Goal: Transaction & Acquisition: Book appointment/travel/reservation

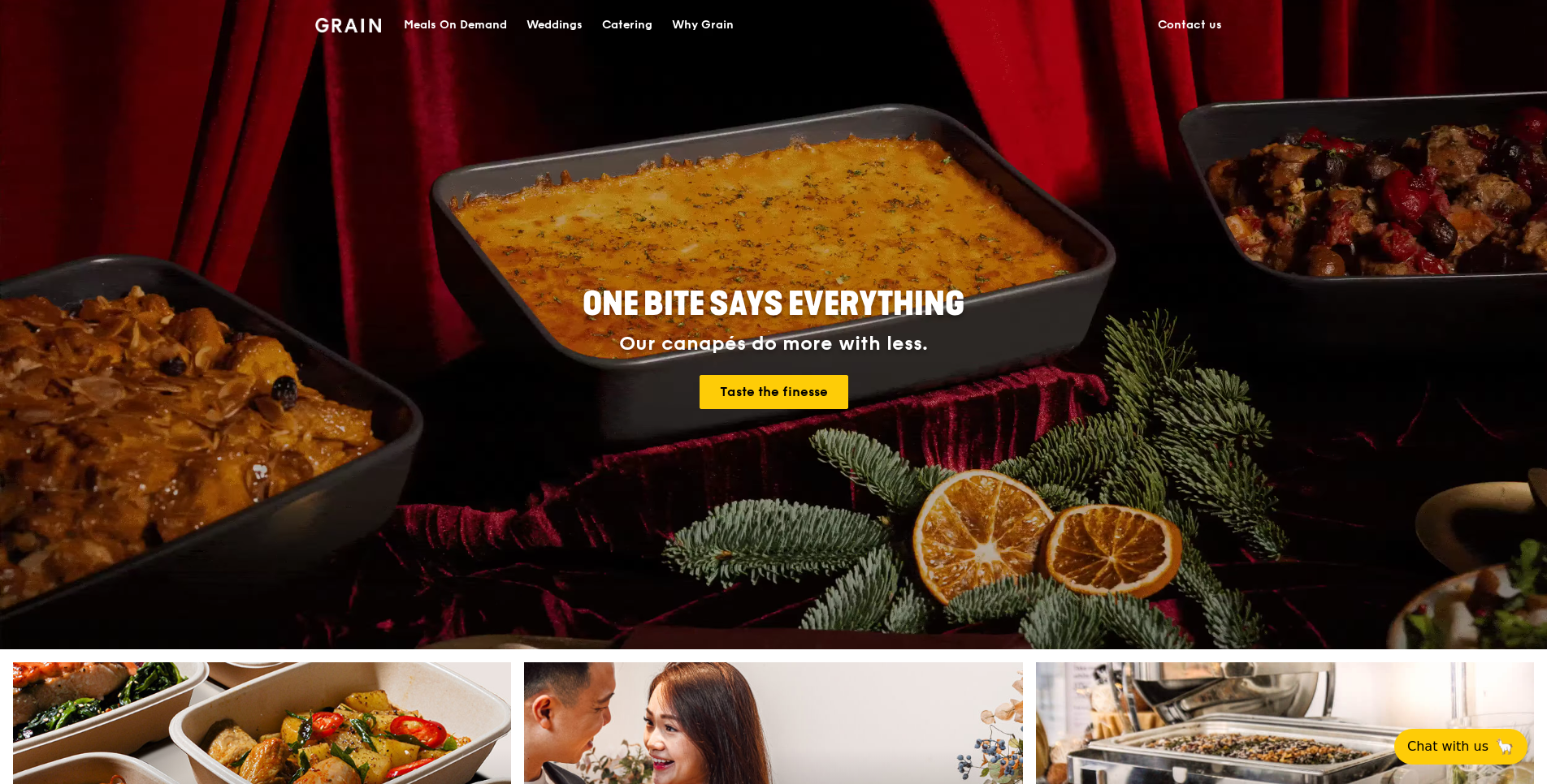
click at [617, 28] on div "Catering" at bounding box center [627, 25] width 51 height 49
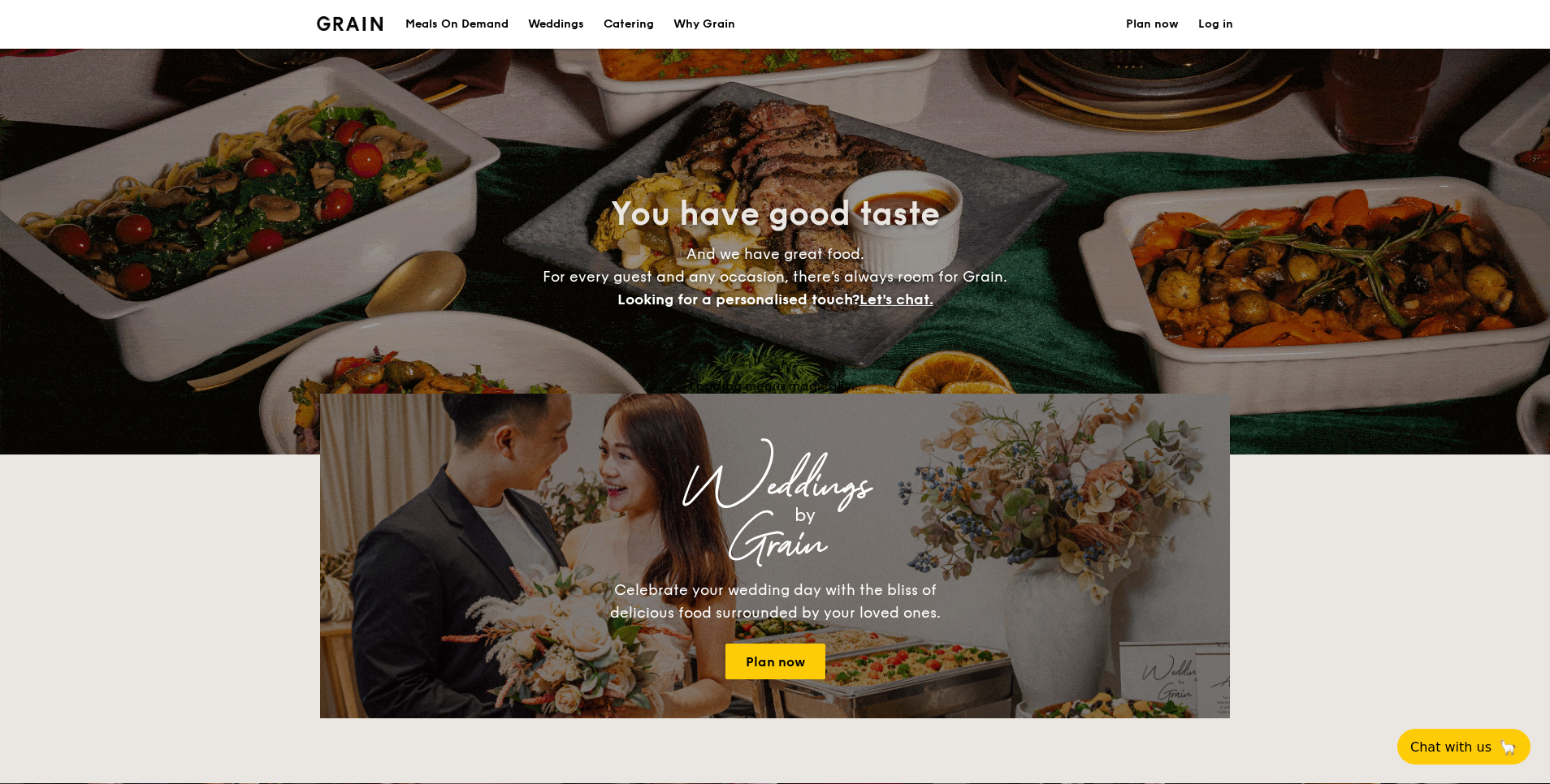
select select
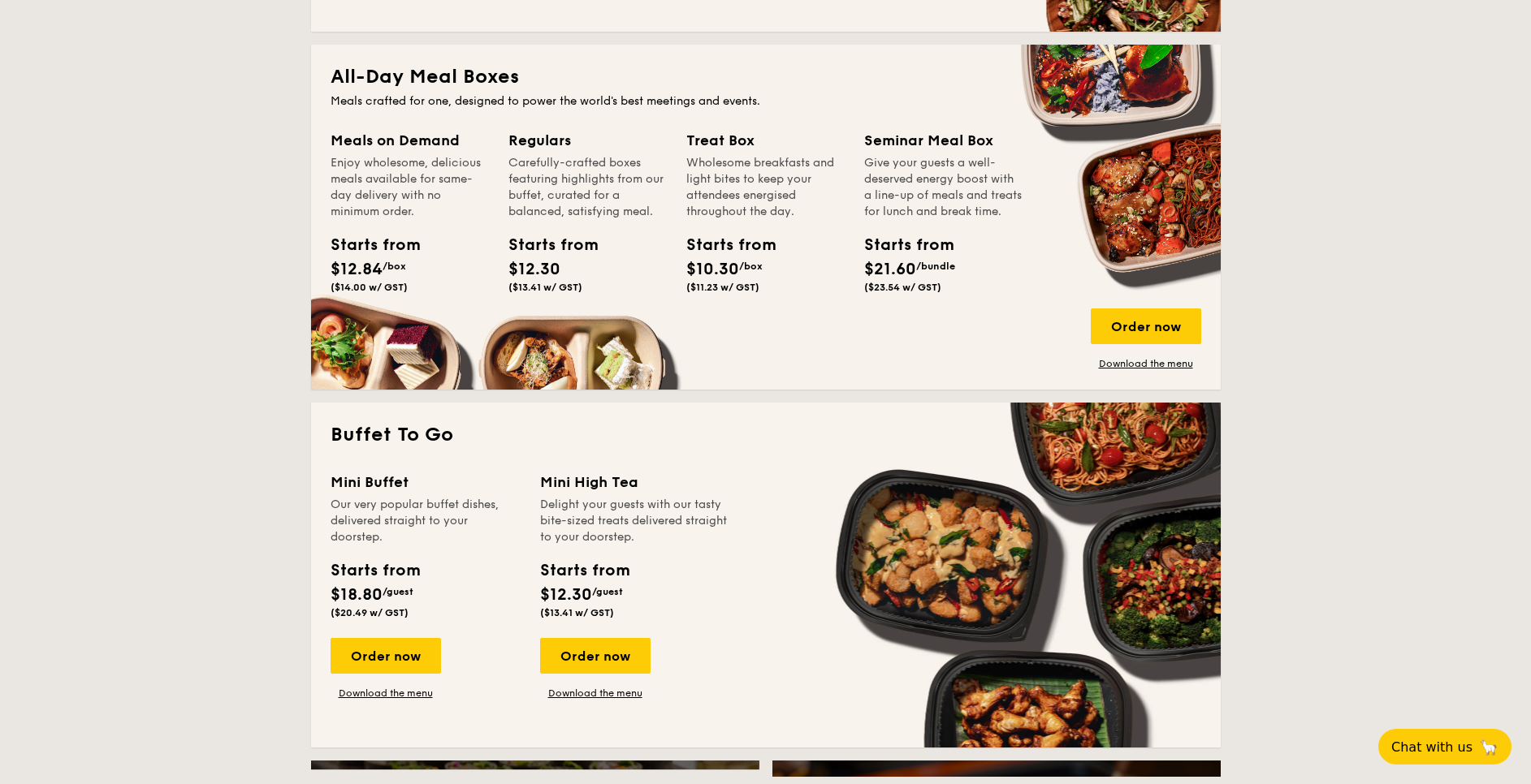
scroll to position [731, 0]
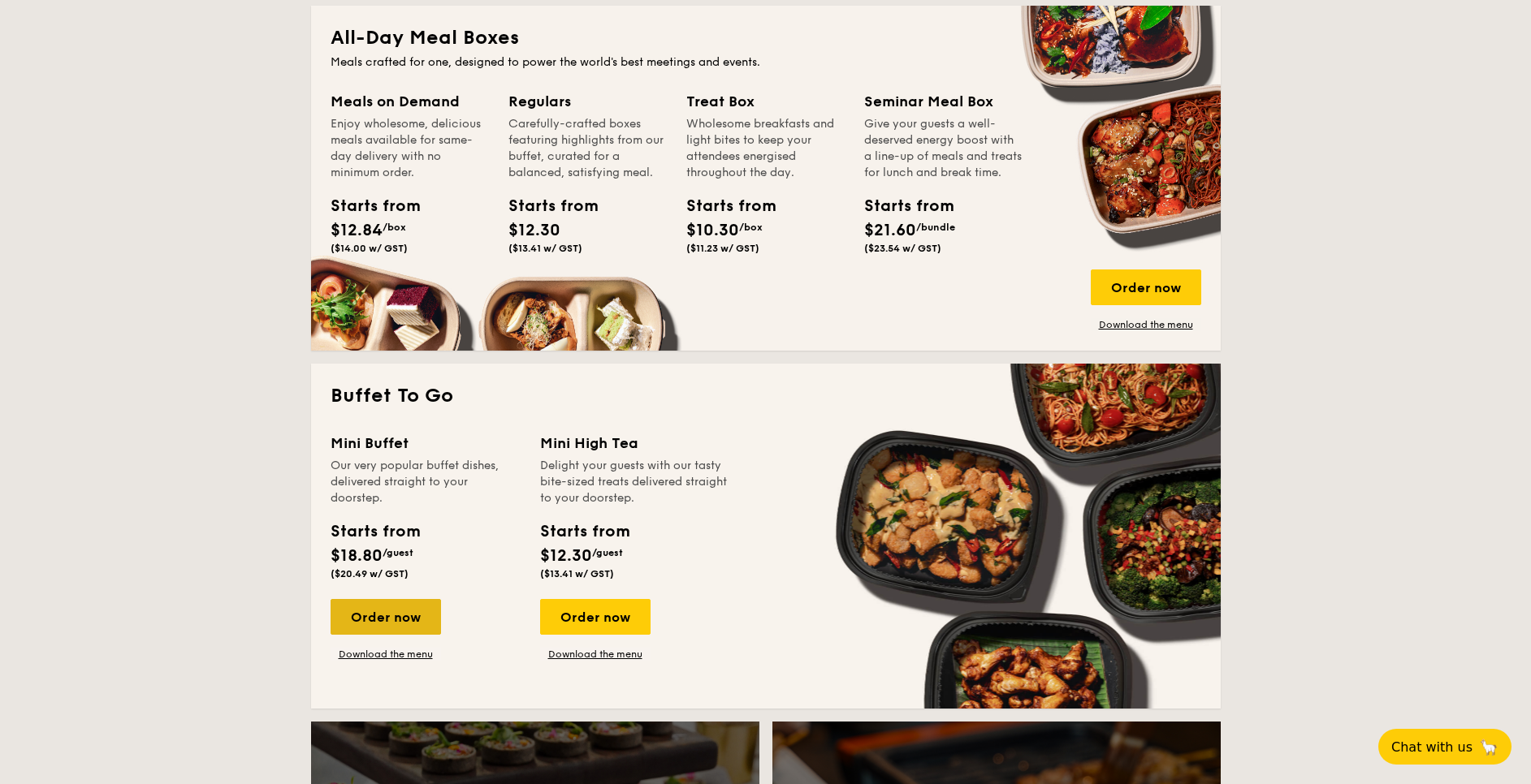
click at [368, 617] on div "Order now" at bounding box center [386, 617] width 111 height 36
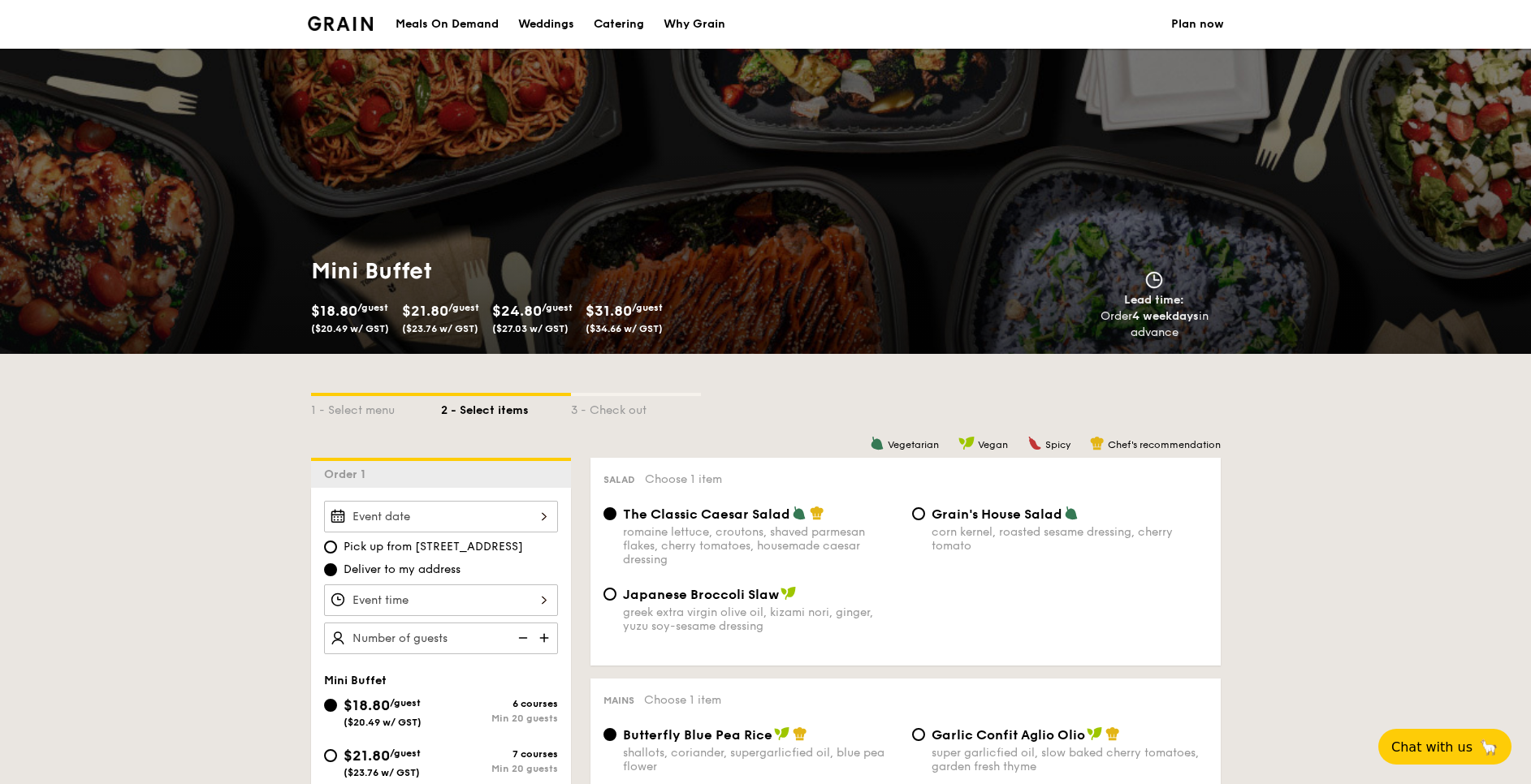
click at [536, 507] on div at bounding box center [441, 517] width 234 height 32
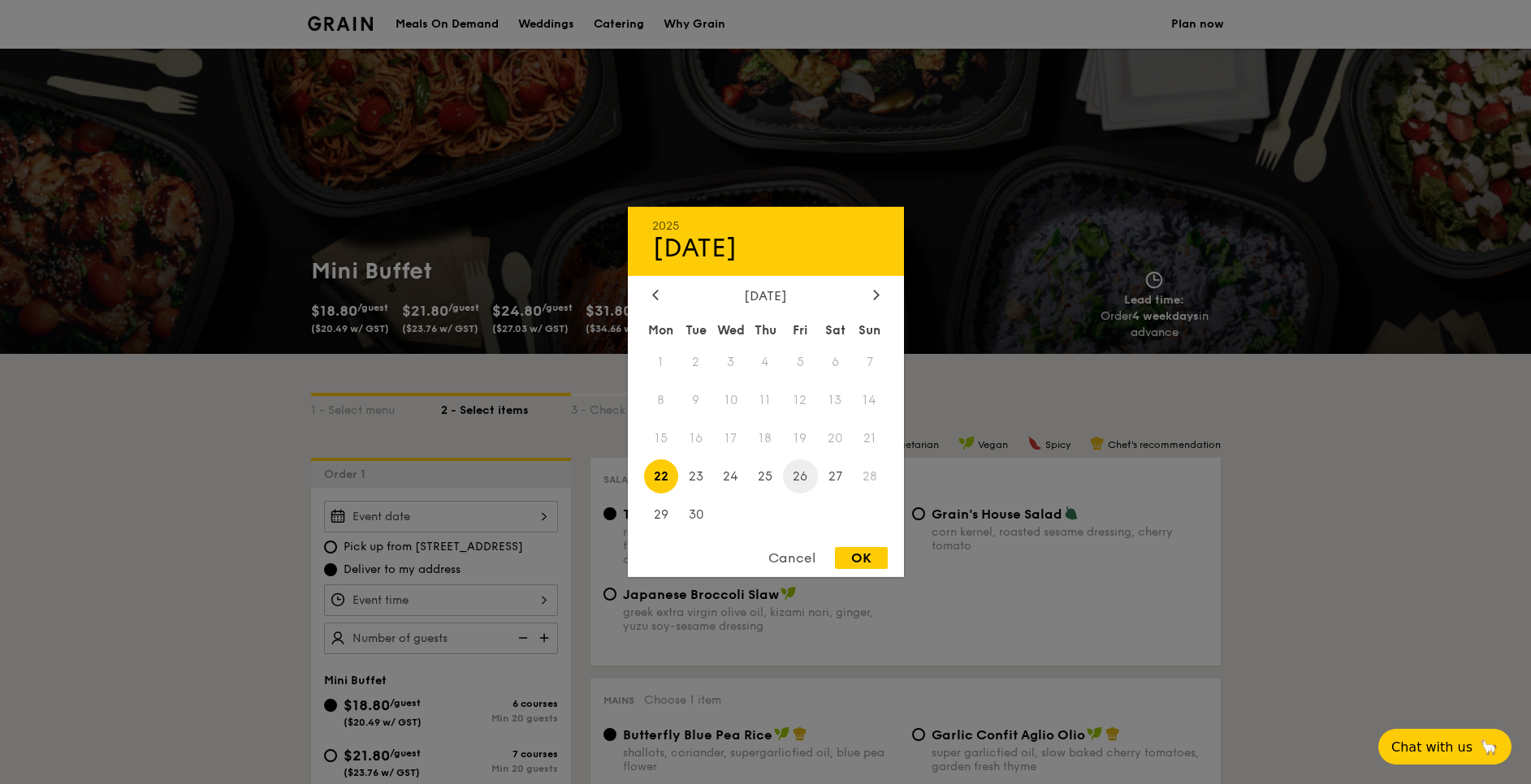
click at [813, 481] on span "26" at bounding box center [800, 475] width 35 height 35
click at [872, 563] on div "OK" at bounding box center [861, 558] width 52 height 22
type input "[DATE]"
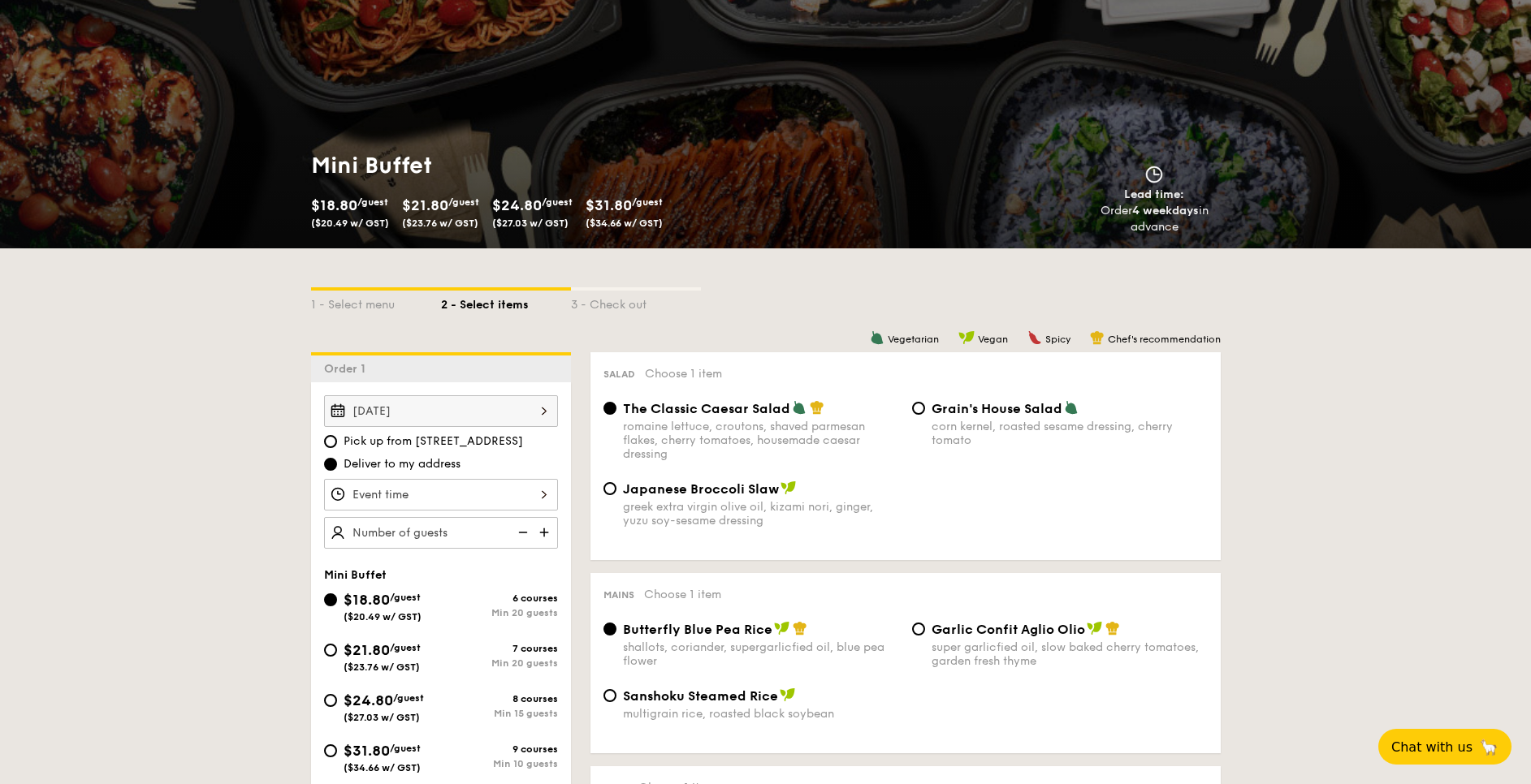
scroll to position [244, 0]
